Goal: Information Seeking & Learning: Learn about a topic

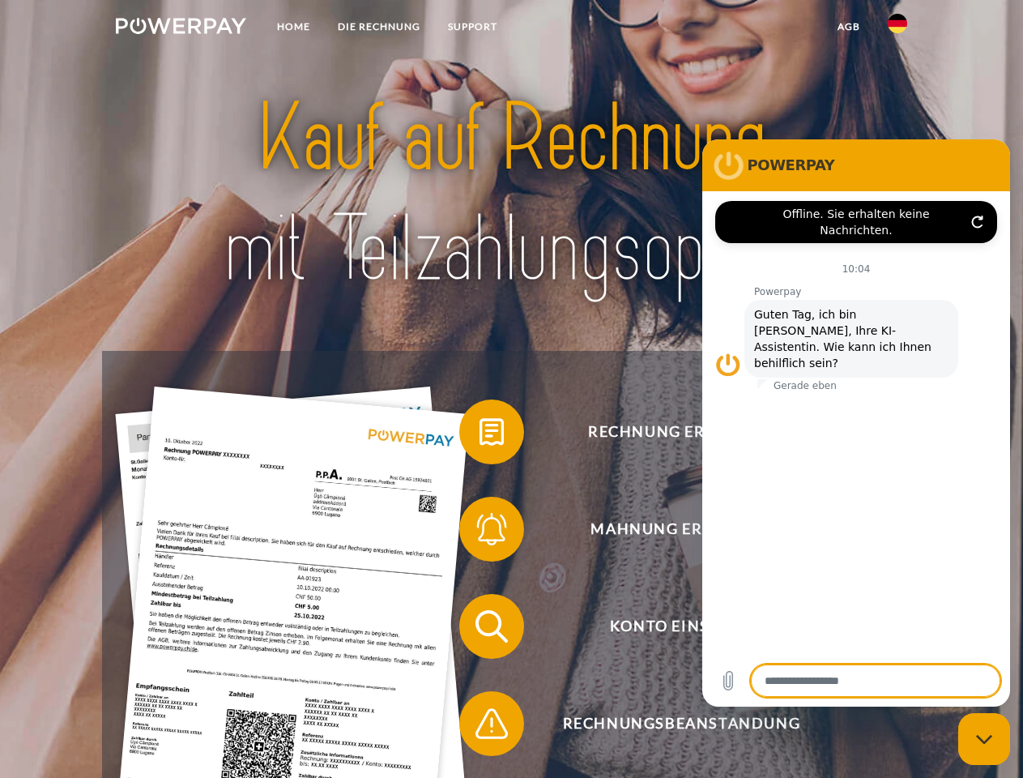
click at [181, 28] on img at bounding box center [181, 26] width 130 height 16
click at [898, 28] on img at bounding box center [897, 23] width 19 height 19
click at [848, 27] on link "agb" at bounding box center [849, 26] width 50 height 29
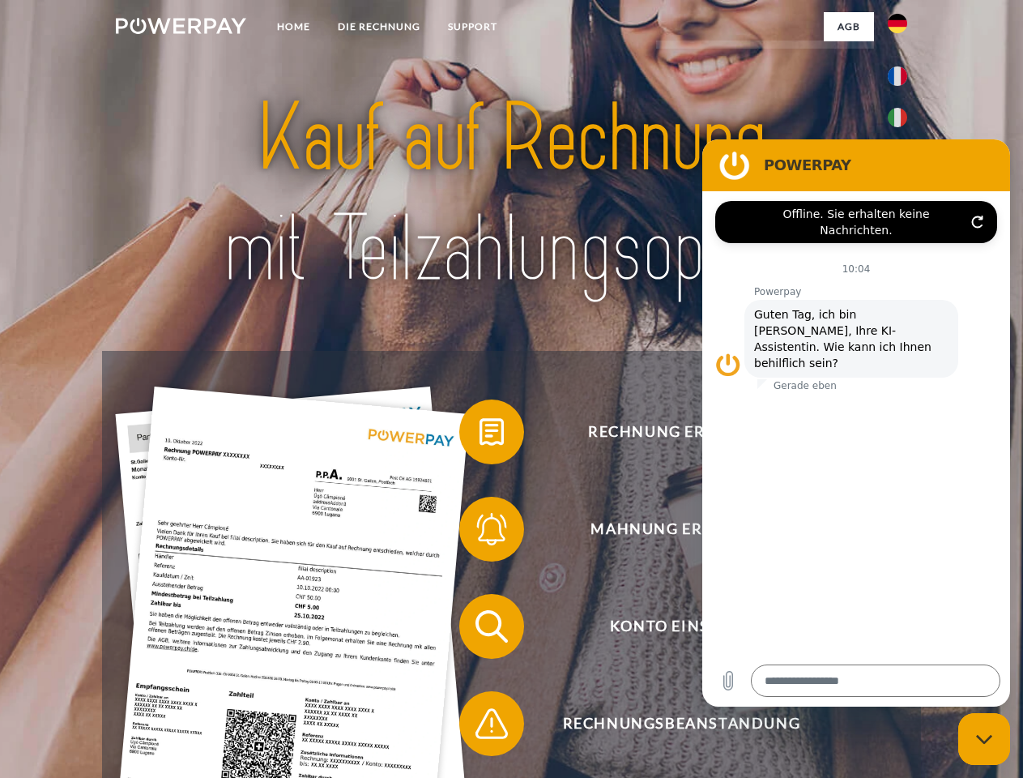
click at [480, 435] on span at bounding box center [467, 431] width 81 height 81
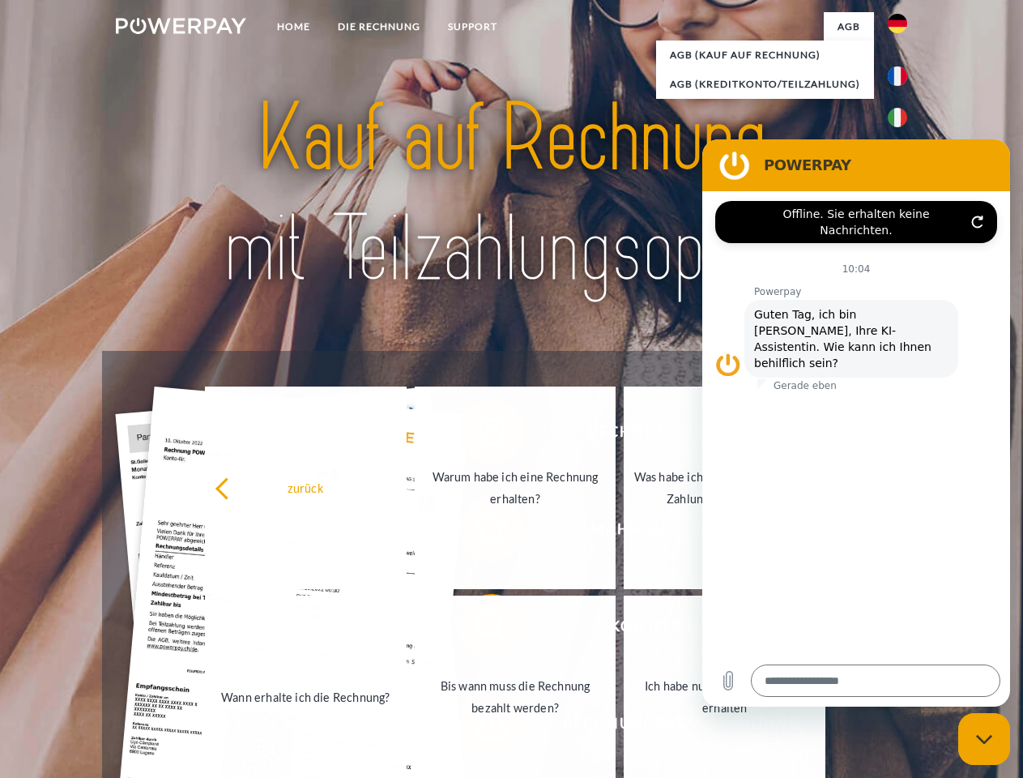
click at [407, 630] on link "Wann erhalte ich die Rechnung?" at bounding box center [306, 697] width 202 height 203
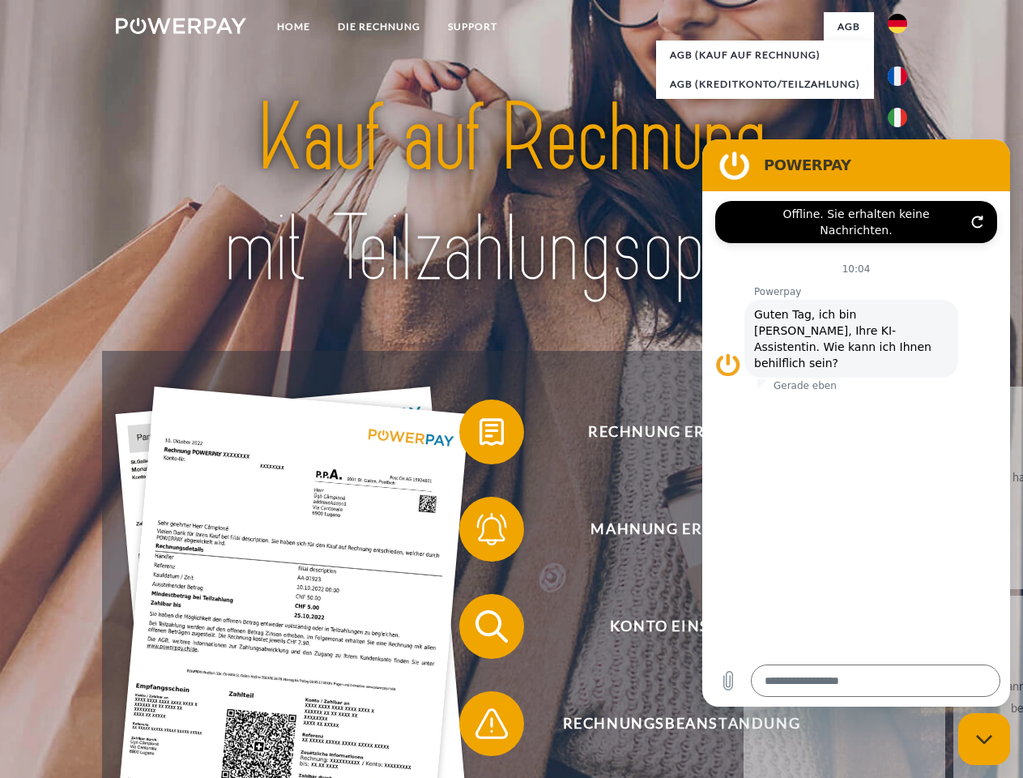
click at [480, 727] on span at bounding box center [467, 723] width 81 height 81
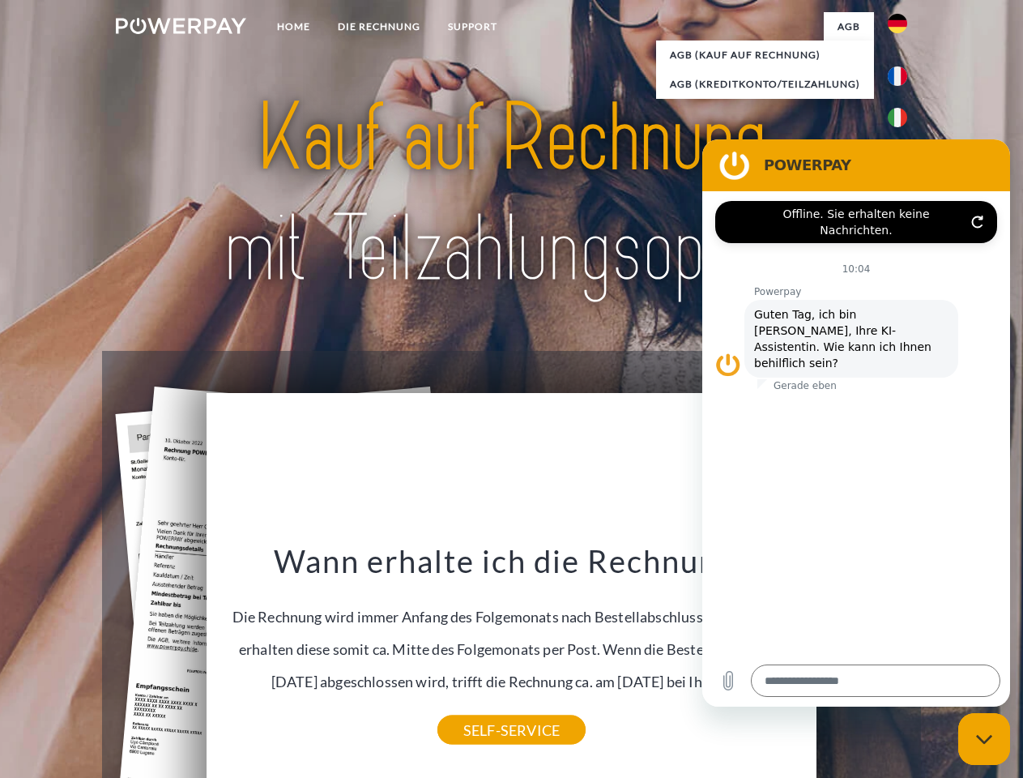
click at [984, 739] on icon "Messaging-Fenster schließen" at bounding box center [984, 739] width 17 height 11
type textarea "*"
